Goal: Transaction & Acquisition: Purchase product/service

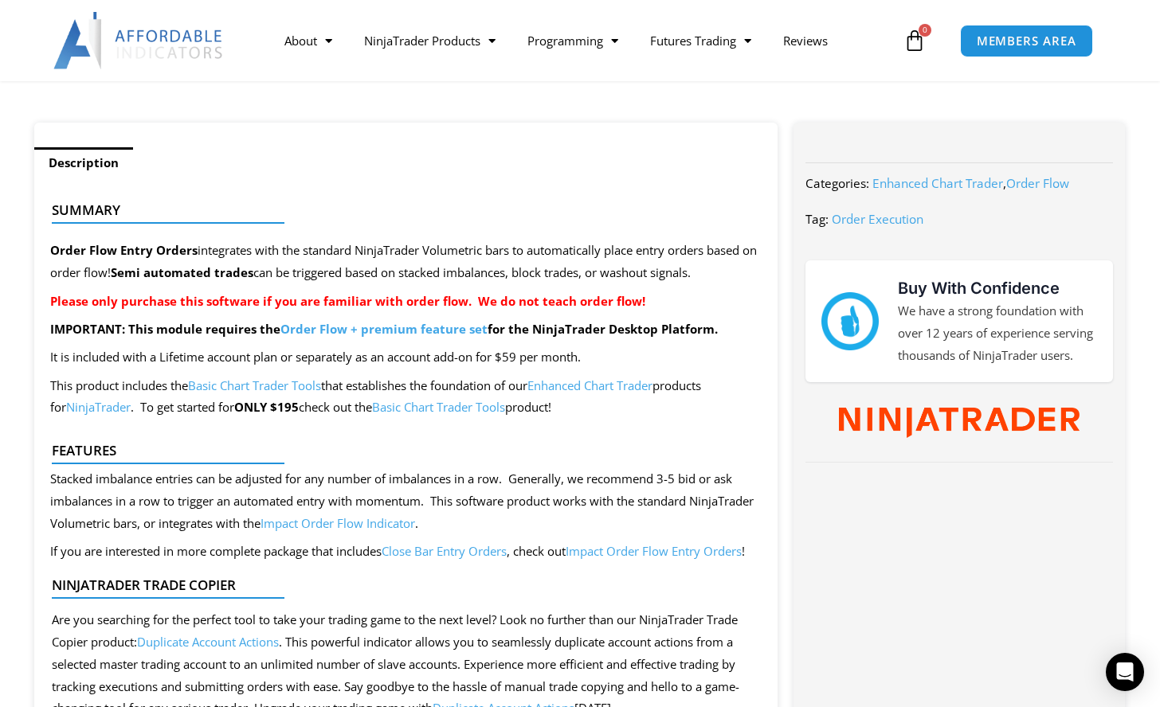
scroll to position [586, 0]
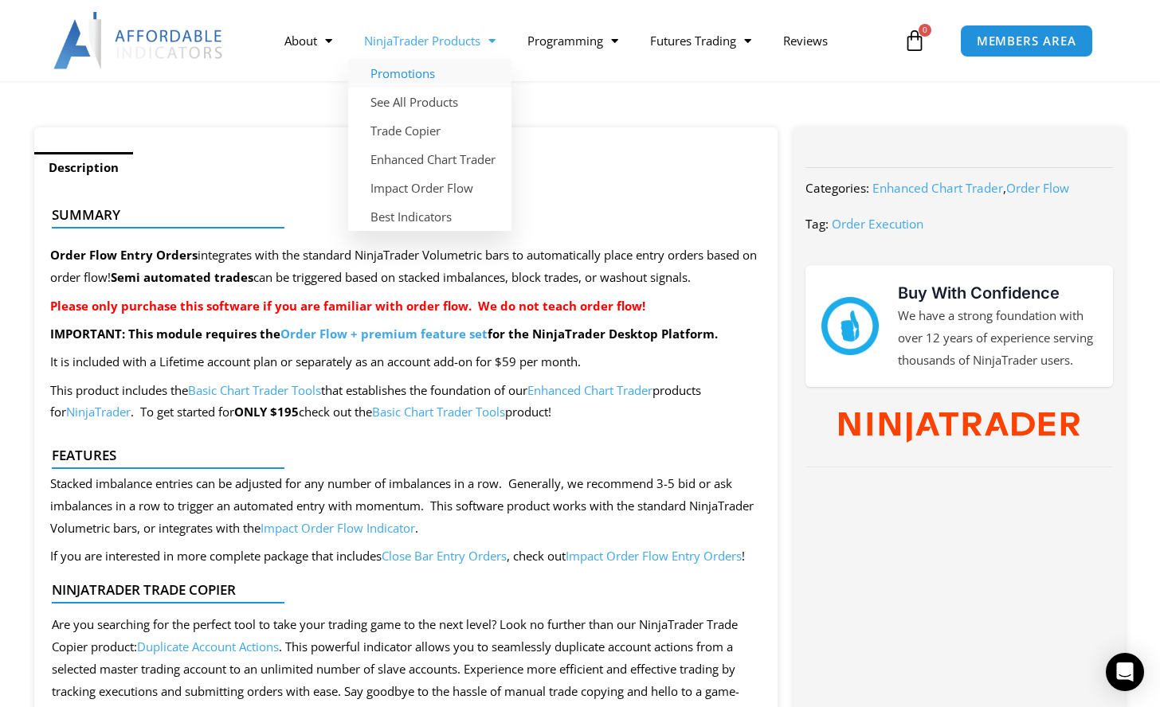
click at [439, 72] on link "Promotions" at bounding box center [429, 73] width 163 height 29
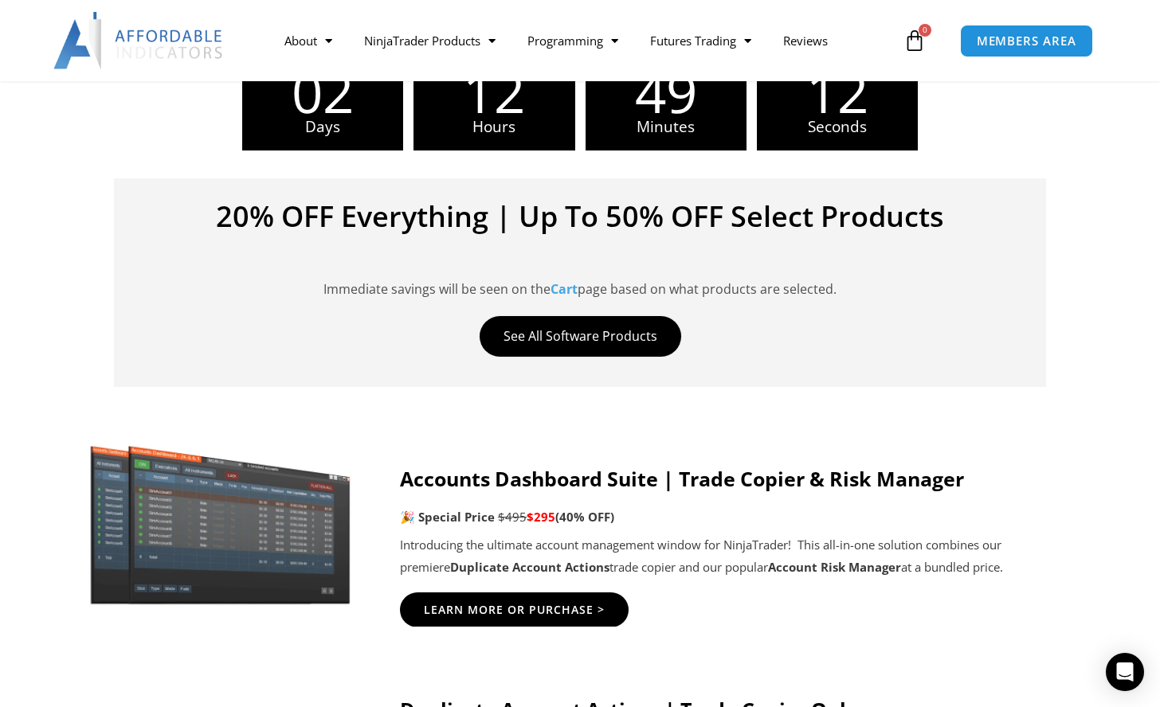
scroll to position [552, 0]
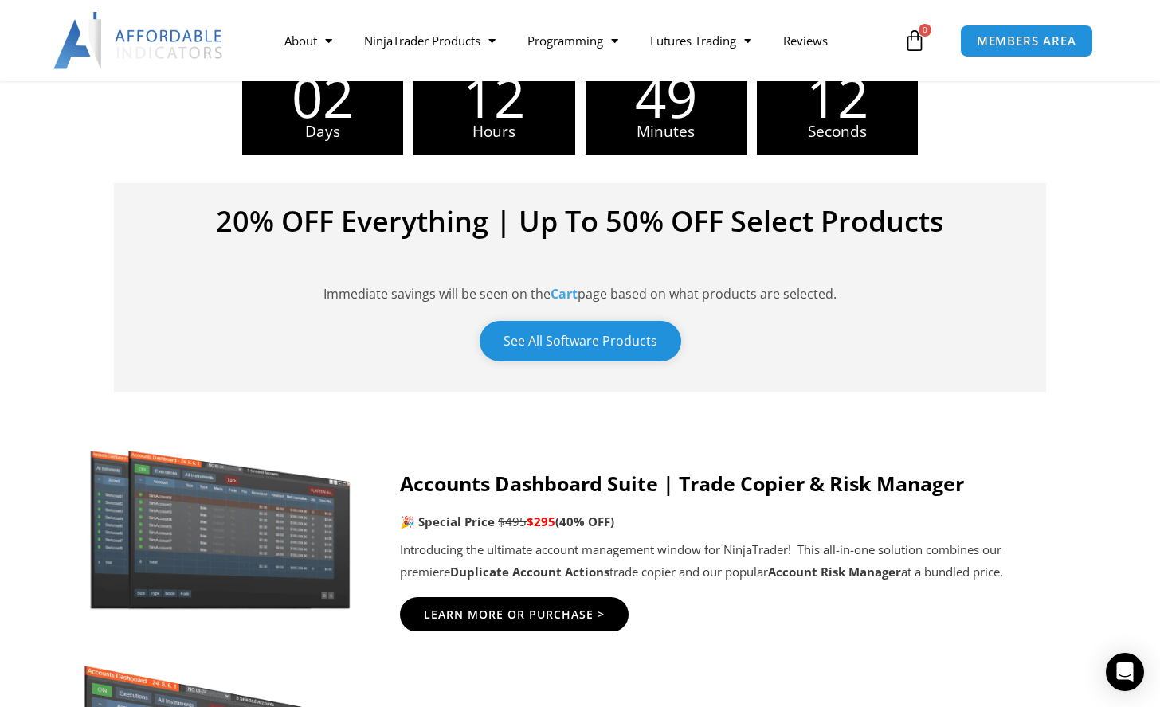
click at [567, 329] on link "See All Software Products" at bounding box center [581, 341] width 202 height 41
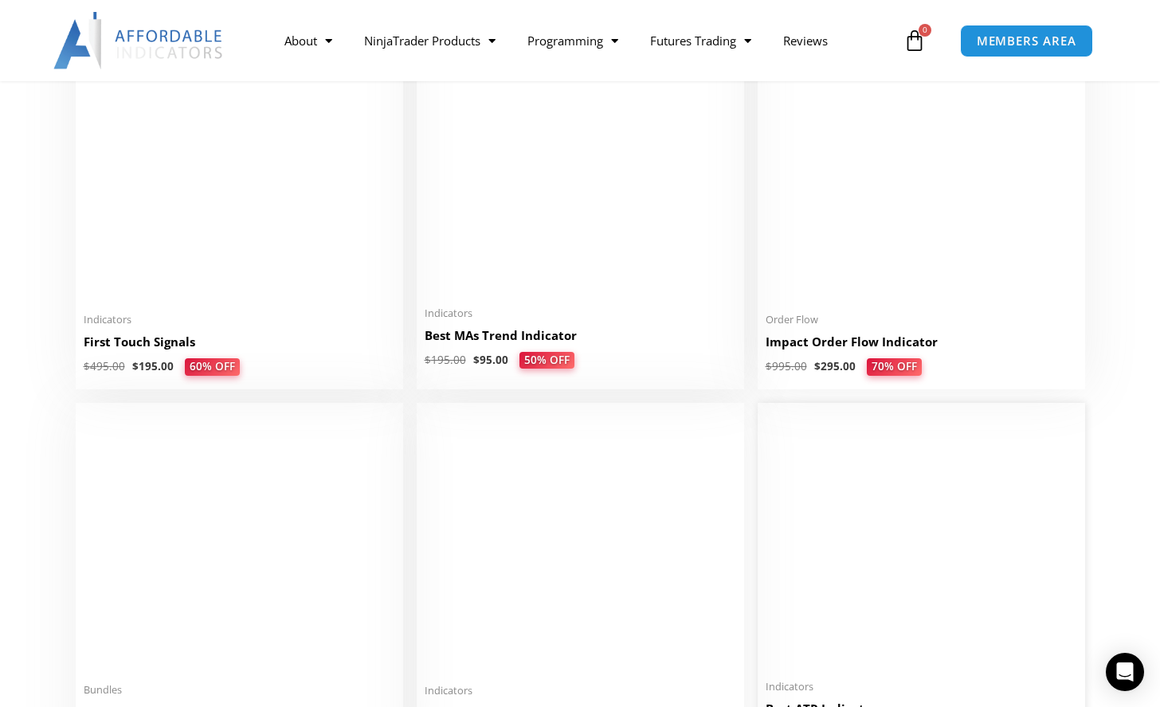
scroll to position [2650, 0]
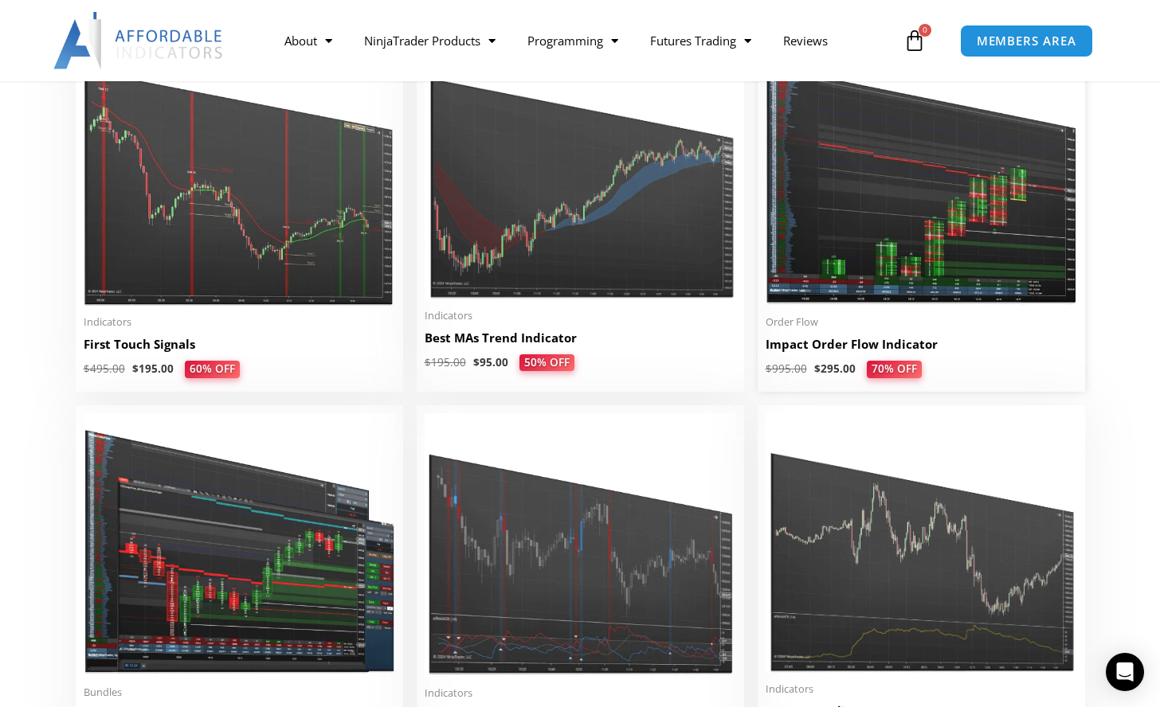
click at [864, 246] on img at bounding box center [921, 172] width 311 height 268
